Goal: Find specific page/section: Find specific page/section

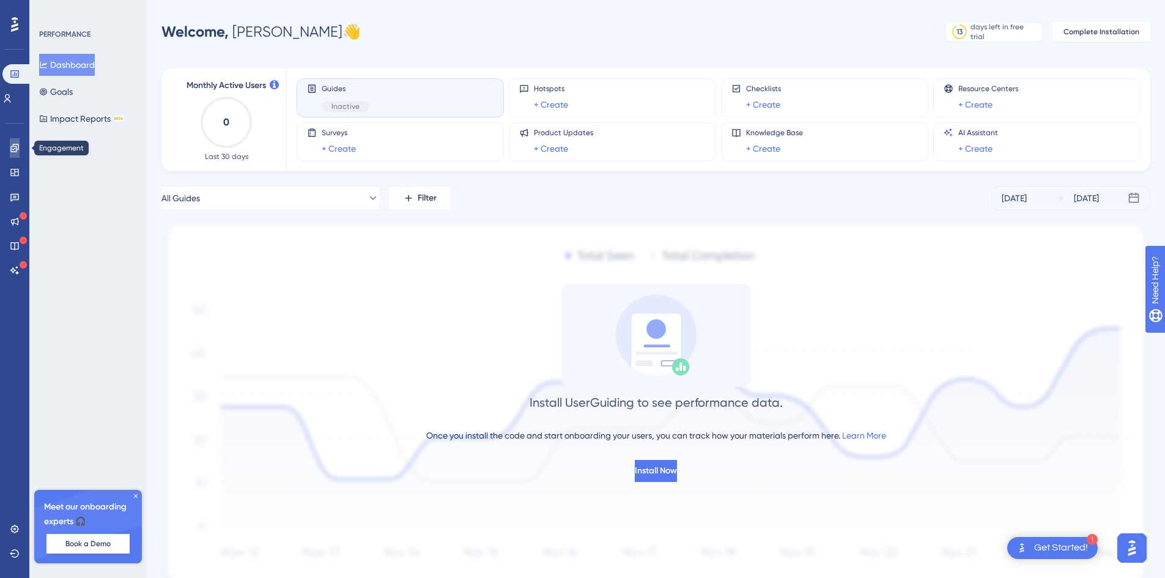
click at [10, 145] on icon at bounding box center [15, 148] width 10 height 10
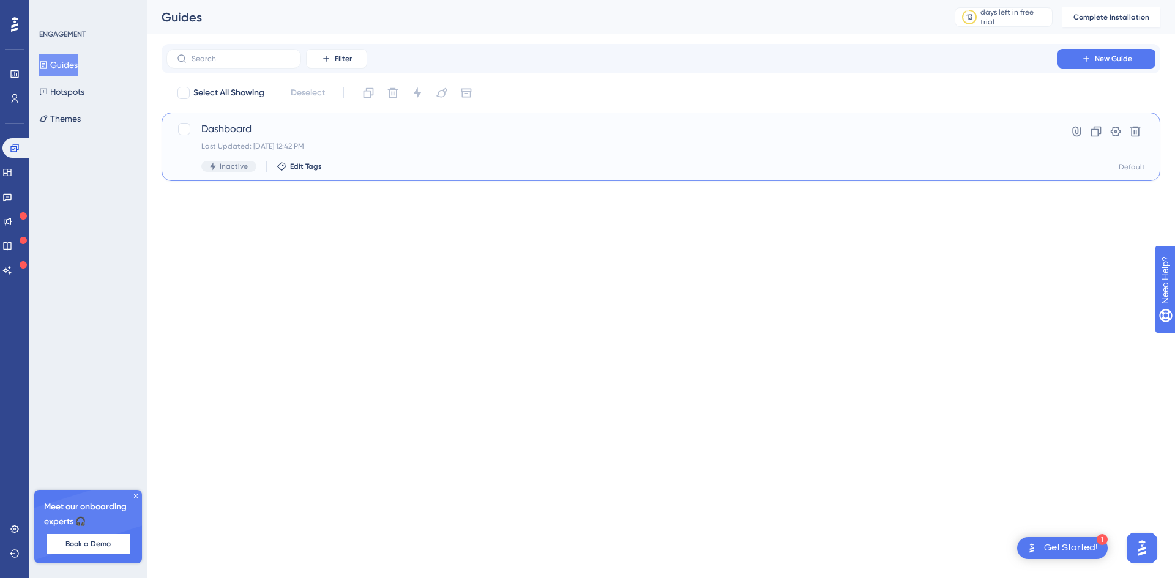
click at [226, 132] on span "Dashboard" at bounding box center [611, 129] width 821 height 15
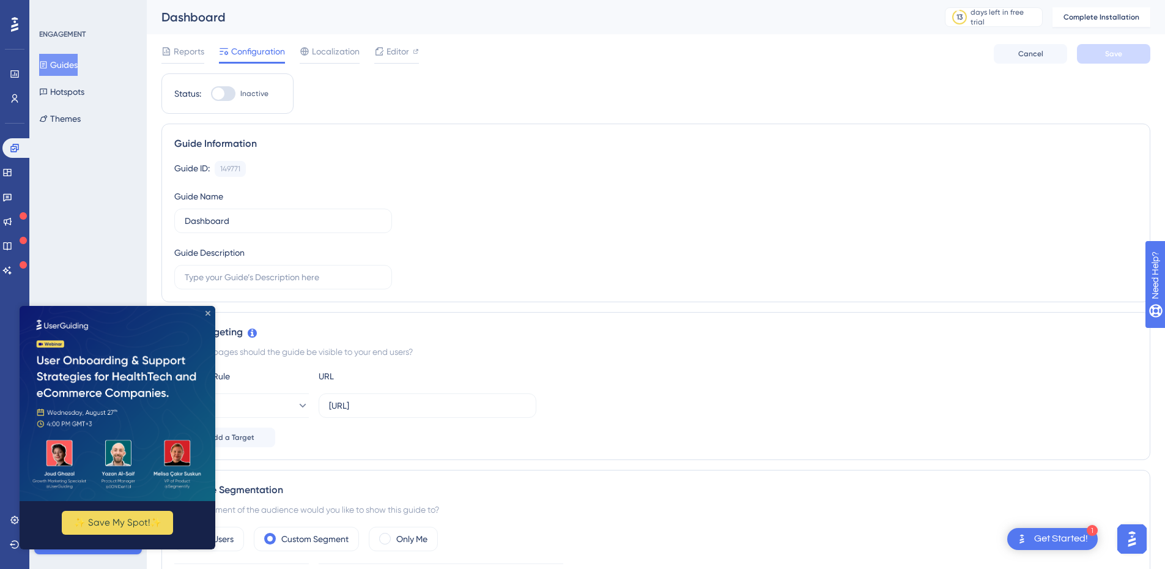
click at [208, 313] on icon "Close Preview" at bounding box center [208, 312] width 5 height 5
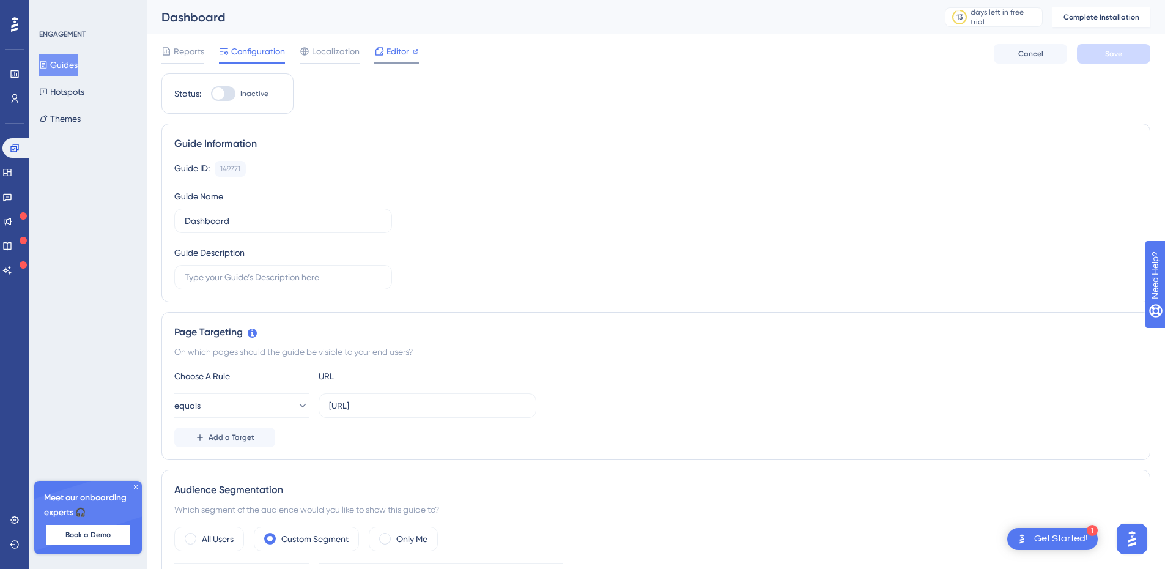
click at [397, 53] on span "Editor" at bounding box center [398, 51] width 23 height 15
